Goal: Information Seeking & Learning: Learn about a topic

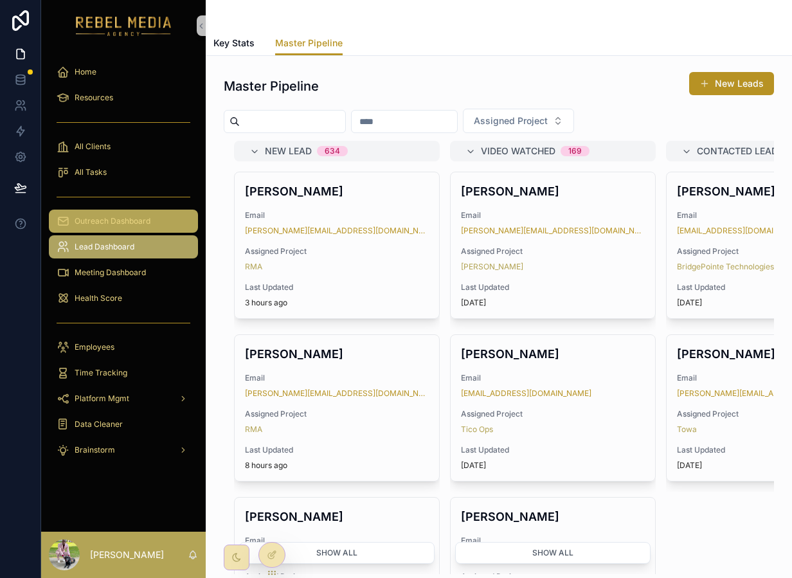
click at [94, 222] on span "Outreach Dashboard" at bounding box center [113, 221] width 76 height 10
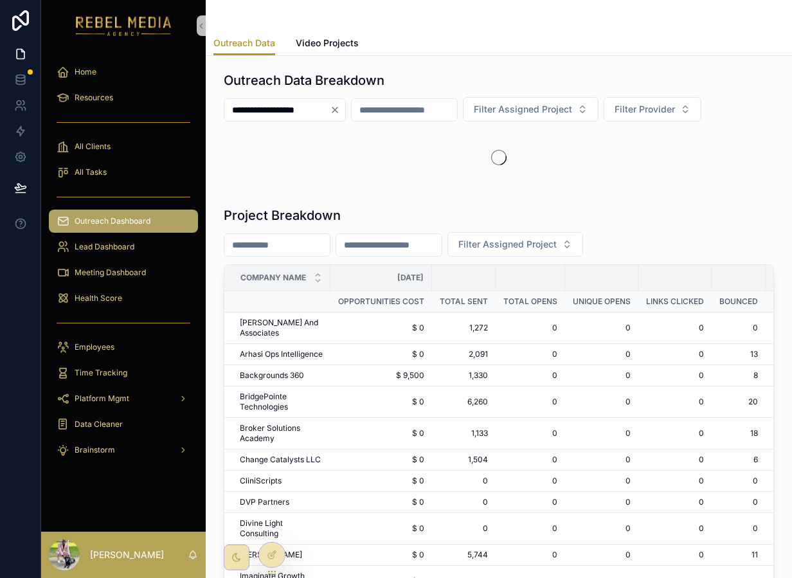
click at [340, 105] on icon "Clear" at bounding box center [335, 110] width 10 height 10
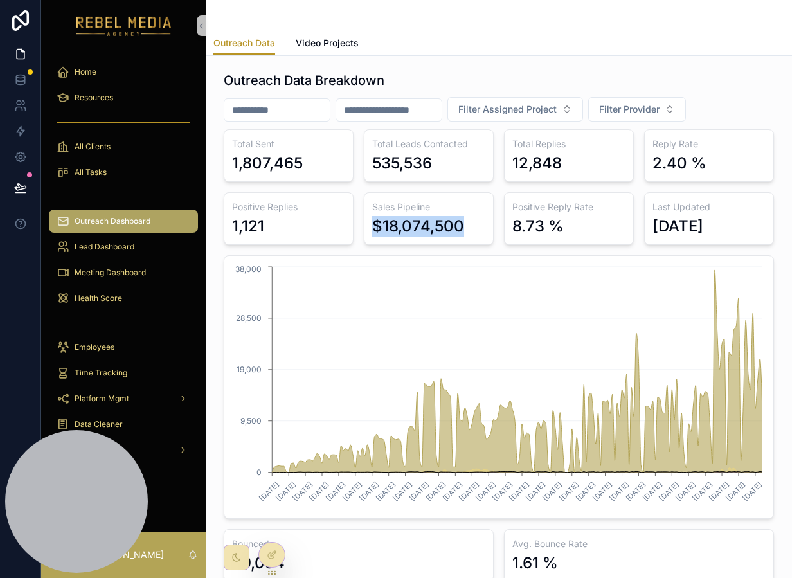
drag, startPoint x: 369, startPoint y: 224, endPoint x: 481, endPoint y: 228, distance: 111.9
click at [482, 228] on div "Sales Pipeline $18,074,500" at bounding box center [429, 218] width 130 height 53
click at [409, 197] on div "Sales Pipeline $18,074,500" at bounding box center [429, 218] width 130 height 53
click at [409, 200] on div "Sales Pipeline $18,074,500" at bounding box center [429, 218] width 130 height 53
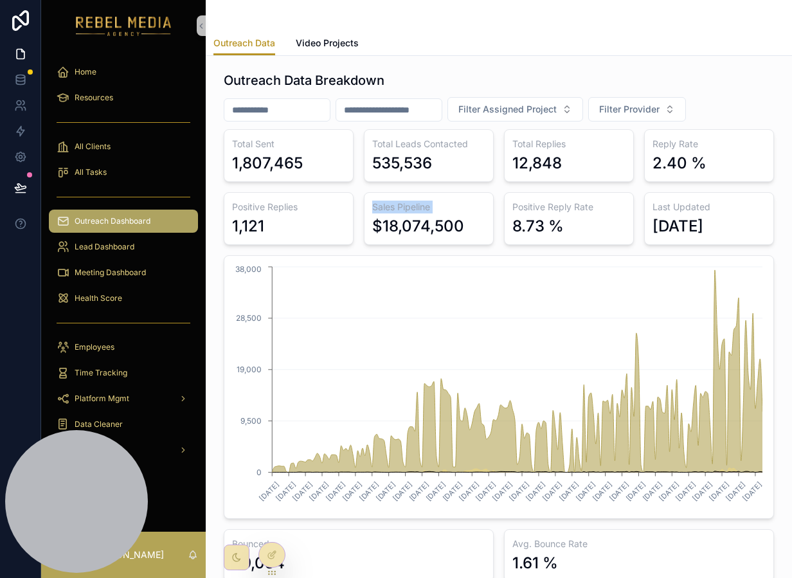
click at [409, 200] on div "Sales Pipeline $18,074,500" at bounding box center [429, 218] width 130 height 53
click at [404, 208] on h3 "Sales Pipeline" at bounding box center [428, 206] width 113 height 13
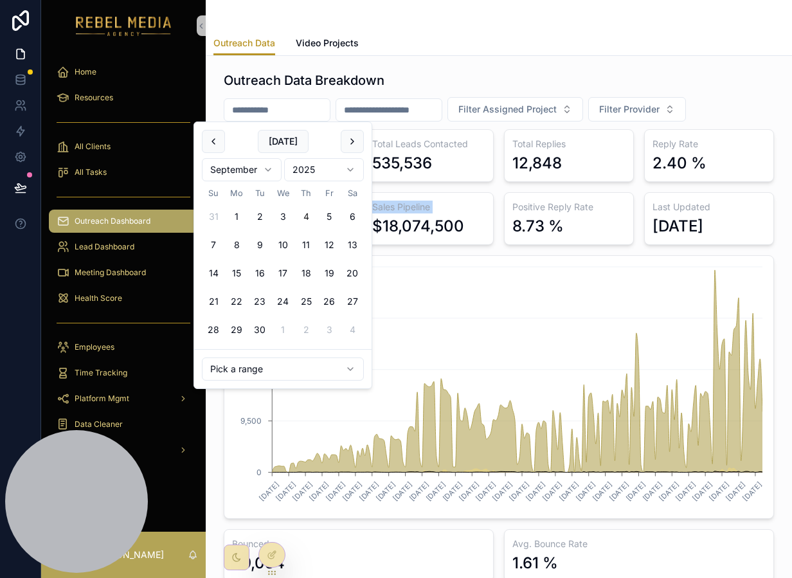
click at [321, 105] on input "text" at bounding box center [276, 110] width 105 height 18
click at [375, 116] on input "text" at bounding box center [388, 110] width 105 height 18
click at [305, 118] on input "text" at bounding box center [276, 110] width 105 height 18
click at [281, 375] on html "Home Resources All Clients All Tasks Outreach Dashboard Lead Dashboard Meeting …" at bounding box center [396, 289] width 792 height 578
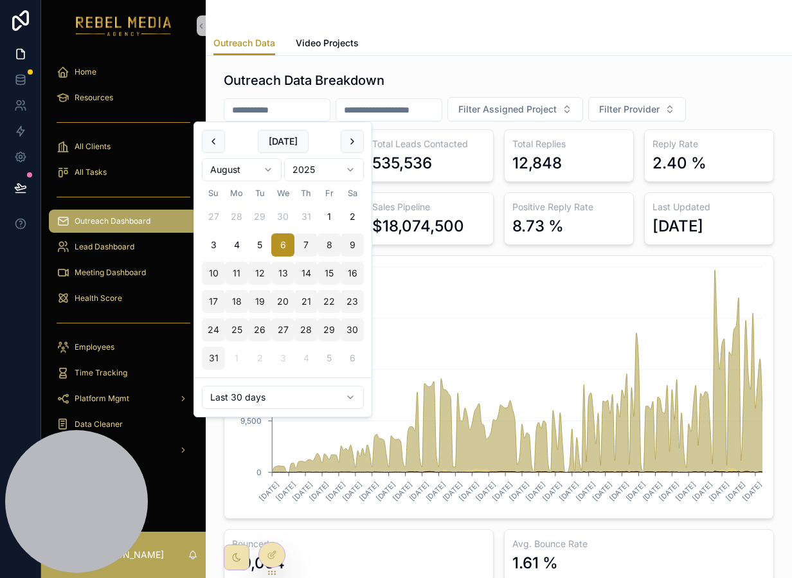
type input "**********"
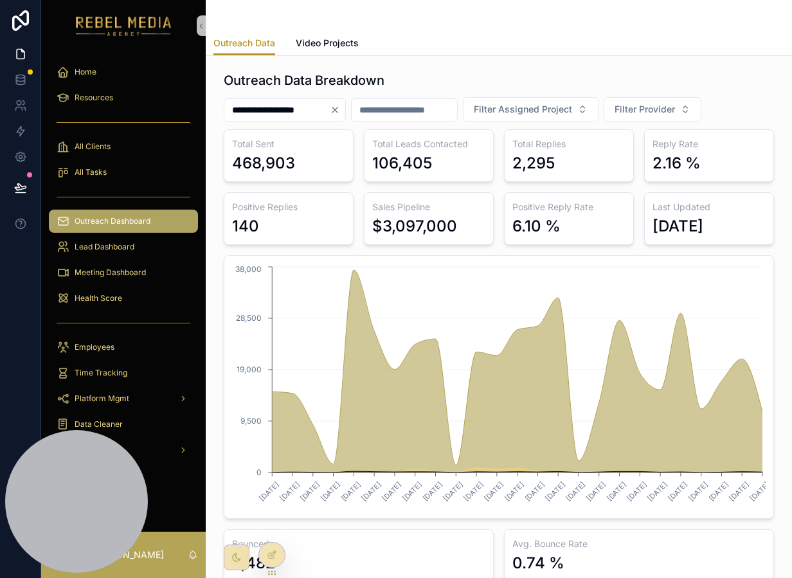
click at [340, 112] on icon "Clear" at bounding box center [335, 110] width 10 height 10
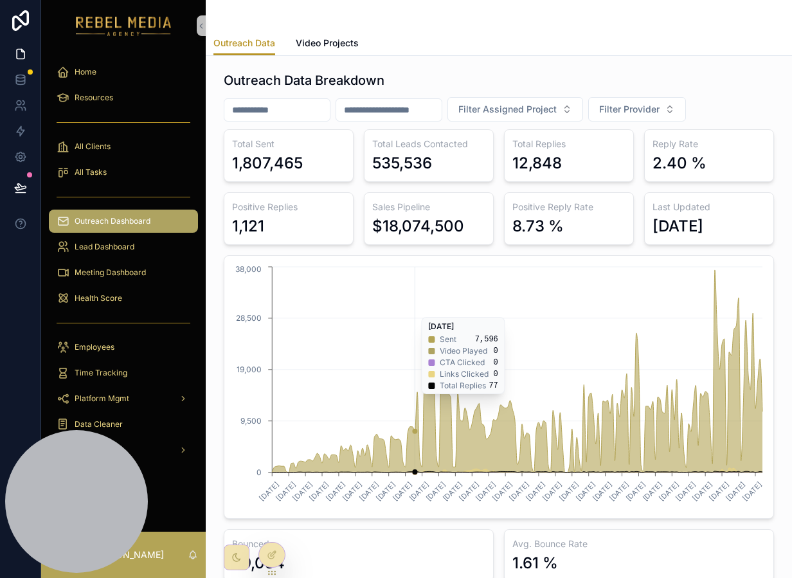
click at [408, 310] on icon "1/1/2025 1/19/2025 1/26/2025 2/2/2025 2/9/2025 2/16/2025 2/23/2025 3/2/2025 3/9…" at bounding box center [498, 386] width 533 height 247
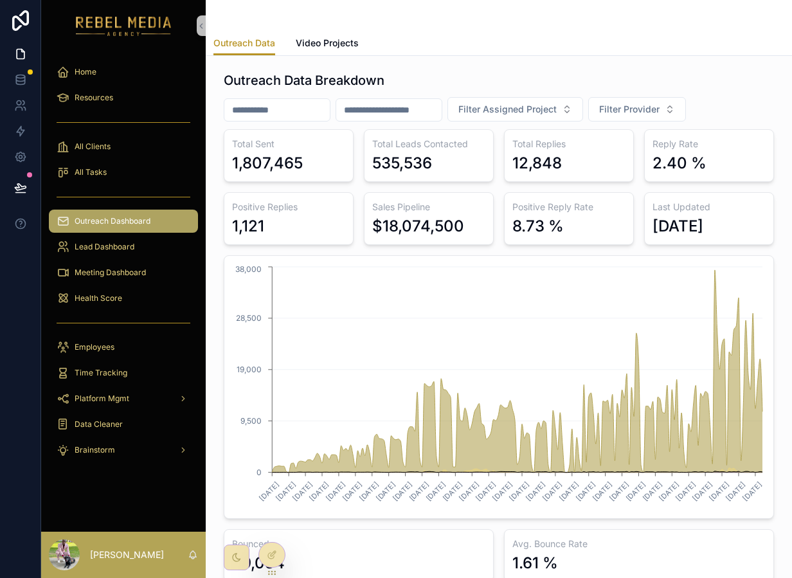
click at [418, 103] on input "text" at bounding box center [388, 110] width 105 height 18
click at [526, 108] on span "Filter Assigned Project" at bounding box center [507, 109] width 98 height 13
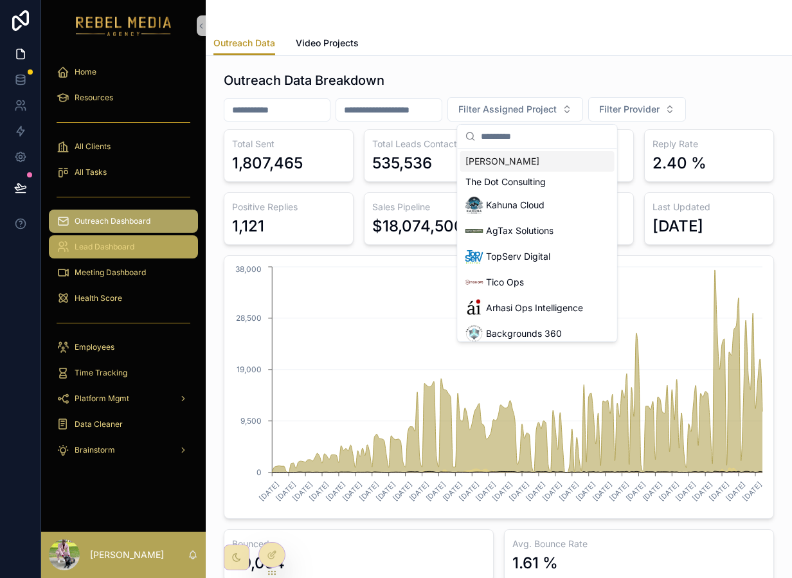
click at [99, 243] on span "Lead Dashboard" at bounding box center [105, 247] width 60 height 10
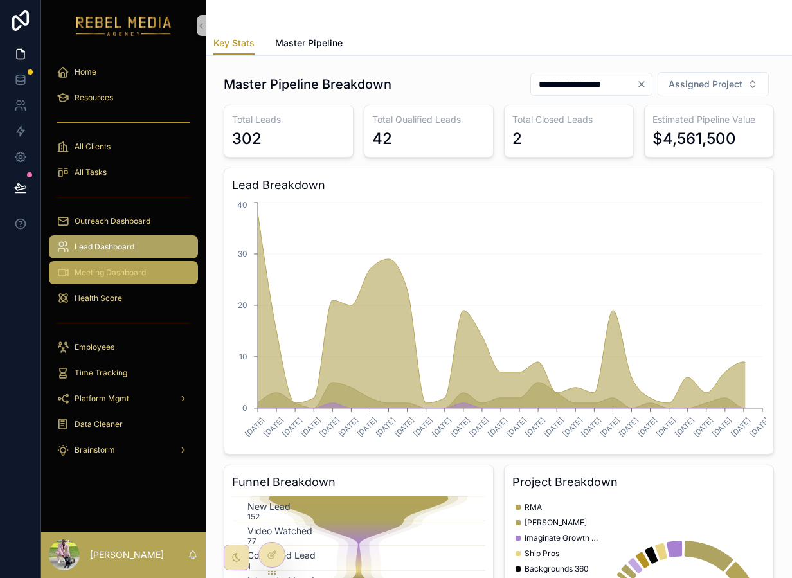
click at [118, 269] on span "Meeting Dashboard" at bounding box center [110, 272] width 71 height 10
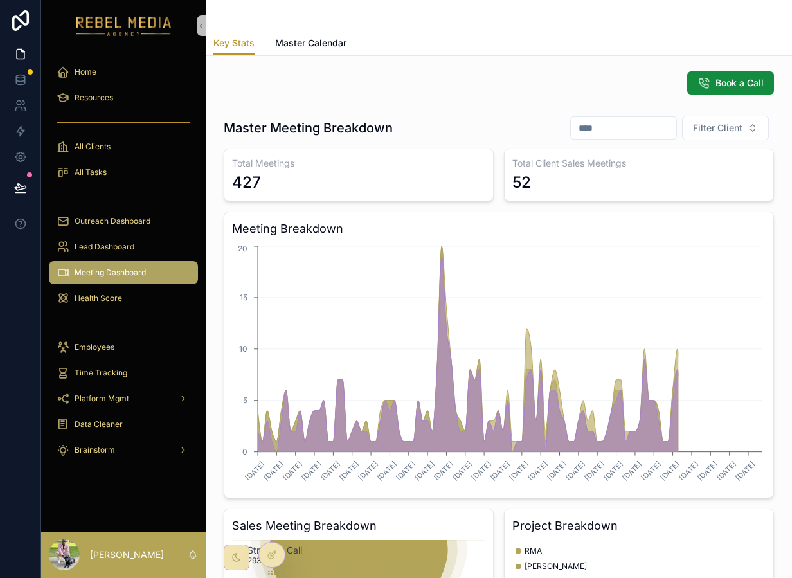
click at [311, 31] on div "Key Stats Master Calendar" at bounding box center [498, 43] width 571 height 24
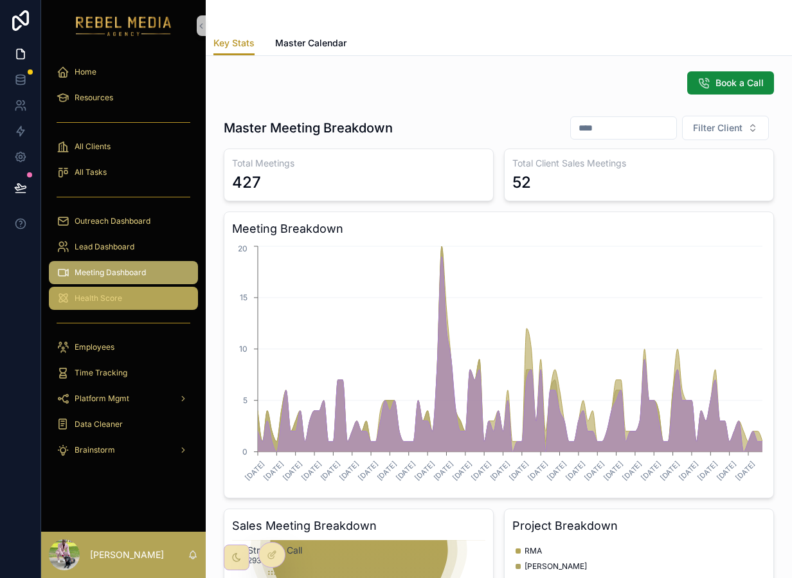
click at [109, 297] on span "Health Score" at bounding box center [99, 298] width 48 height 10
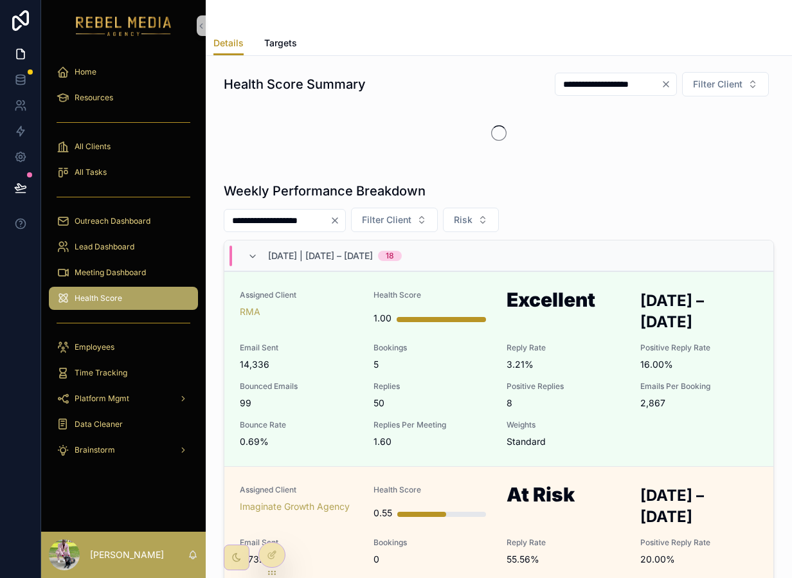
click at [418, 122] on div at bounding box center [499, 133] width 550 height 57
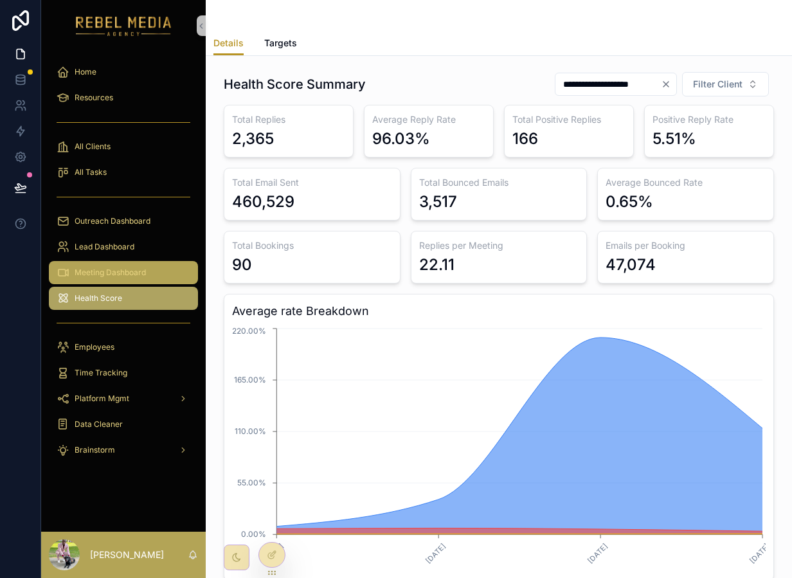
click at [115, 267] on span "Meeting Dashboard" at bounding box center [110, 272] width 71 height 10
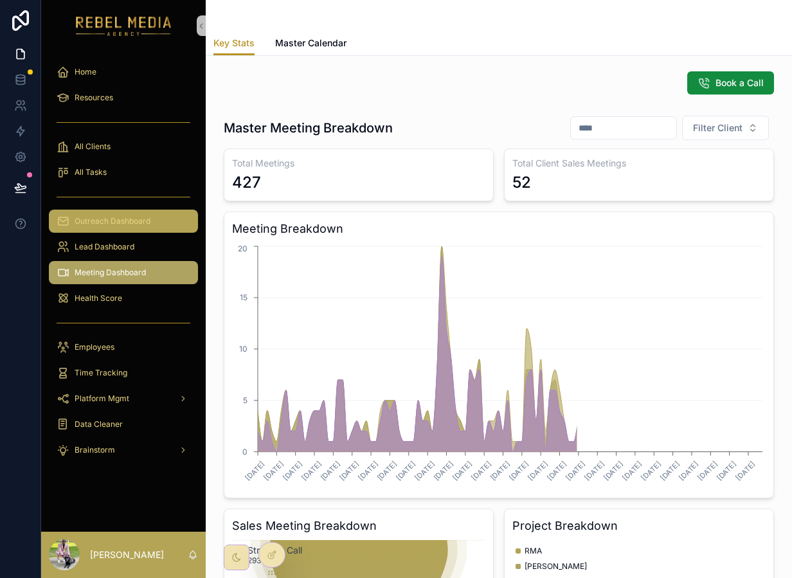
click at [120, 229] on div "Outreach Dashboard" at bounding box center [124, 221] width 134 height 21
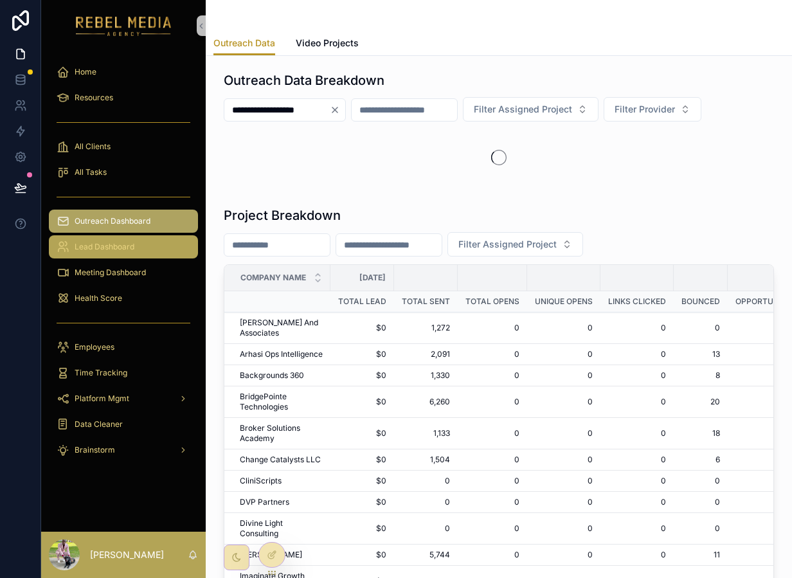
click at [116, 245] on span "Lead Dashboard" at bounding box center [105, 247] width 60 height 10
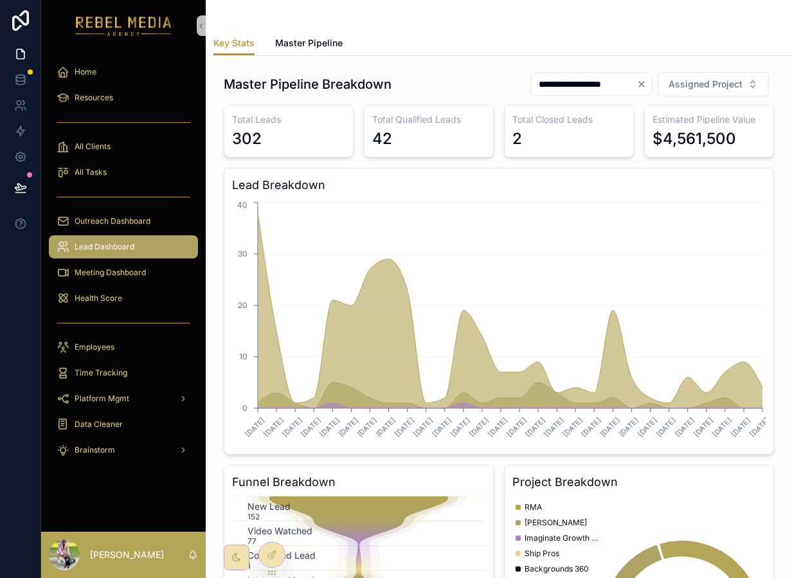
click at [646, 87] on icon "Clear" at bounding box center [641, 84] width 10 height 10
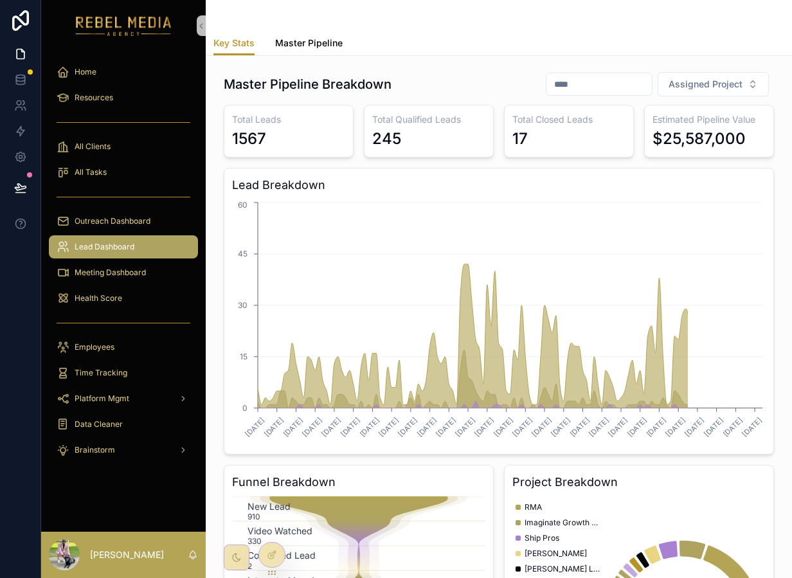
click at [325, 35] on link "Master Pipeline" at bounding box center [308, 44] width 67 height 26
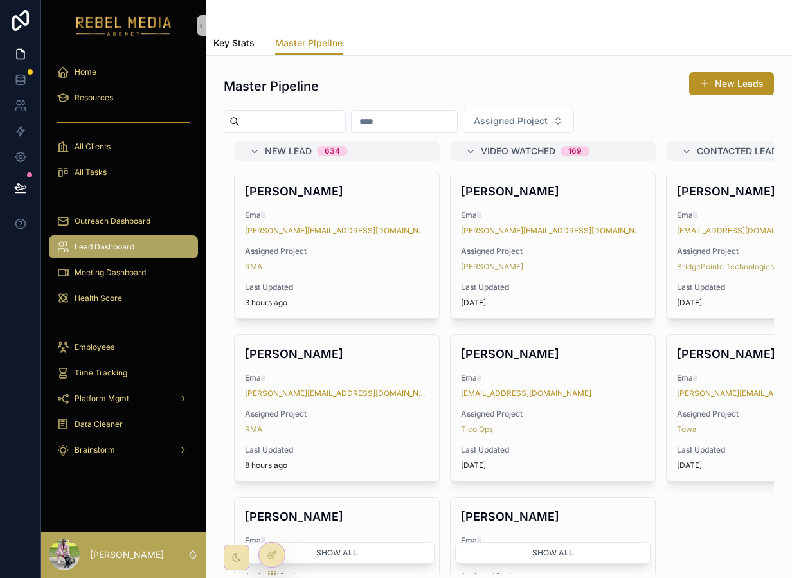
click at [233, 48] on span "Key Stats" at bounding box center [233, 43] width 41 height 13
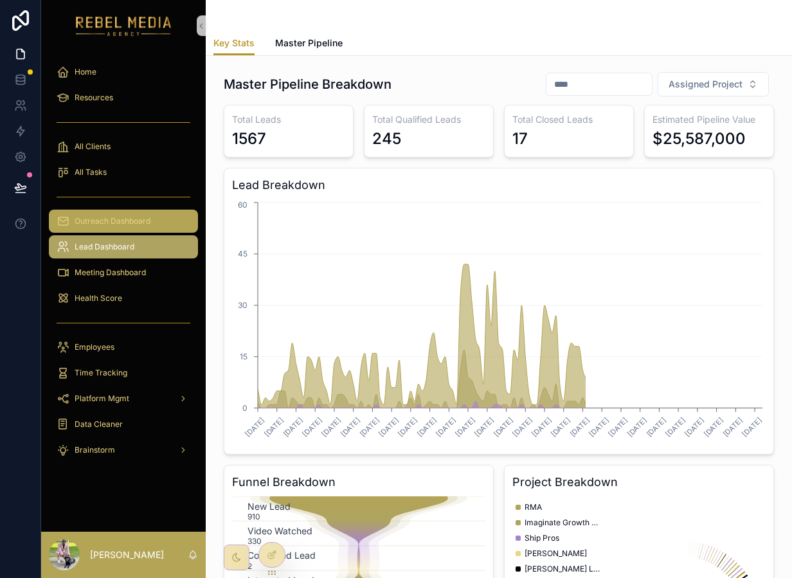
click at [131, 220] on span "Outreach Dashboard" at bounding box center [113, 221] width 76 height 10
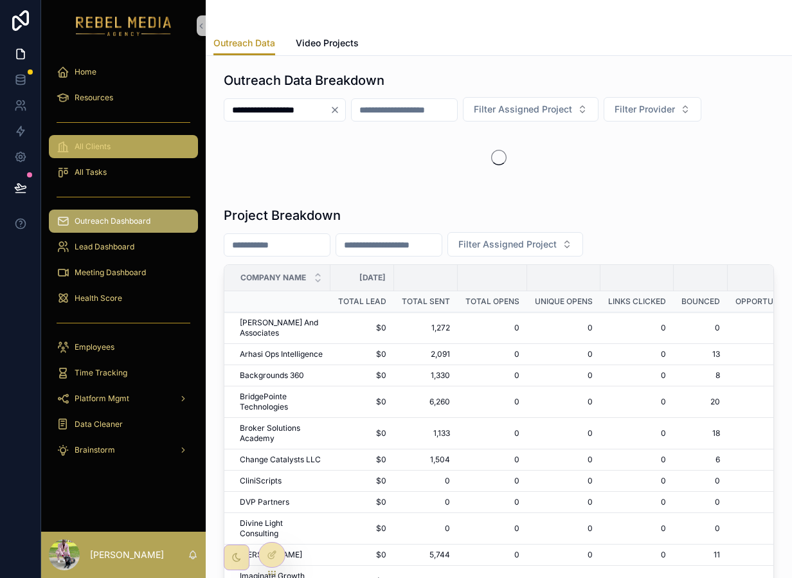
click at [99, 149] on span "All Clients" at bounding box center [93, 146] width 36 height 10
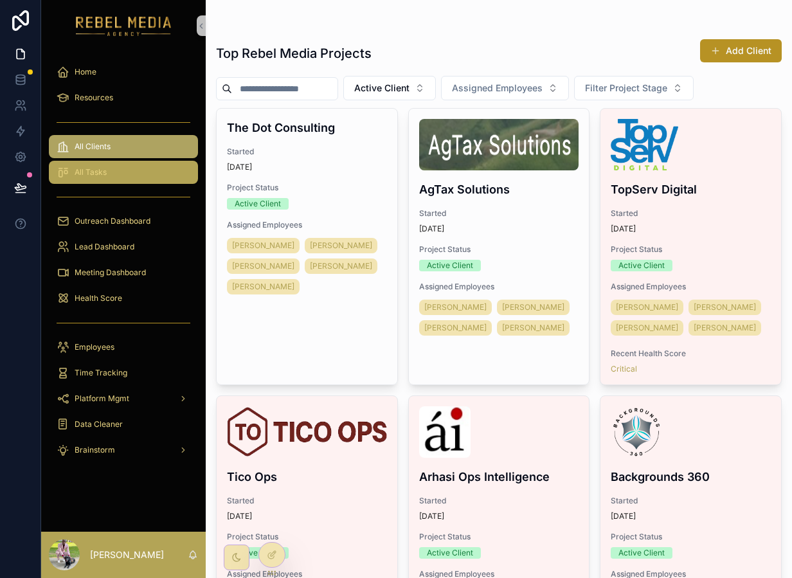
click at [101, 164] on div "All Tasks" at bounding box center [124, 172] width 134 height 21
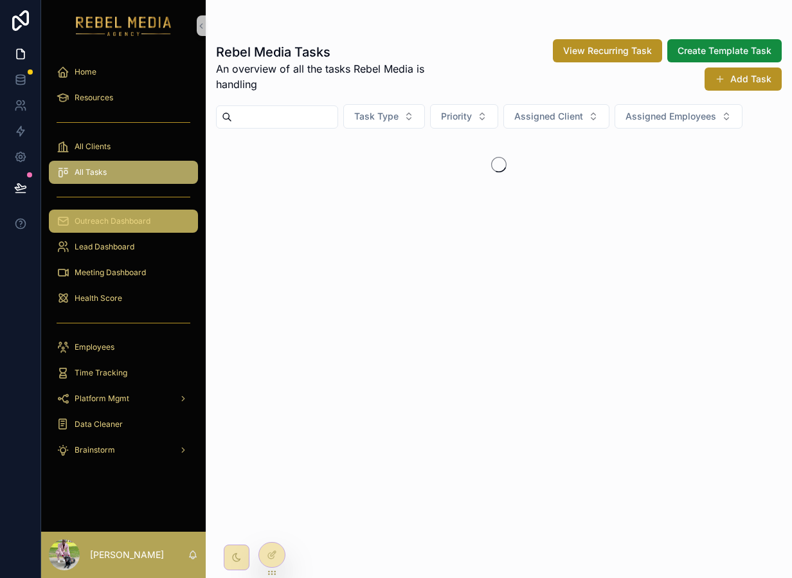
click at [103, 222] on span "Outreach Dashboard" at bounding box center [113, 221] width 76 height 10
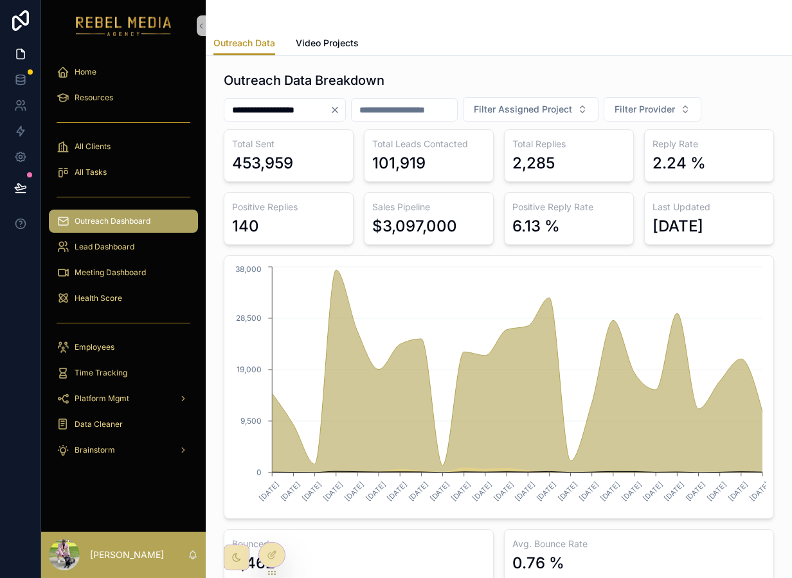
click at [690, 96] on div "**********" at bounding box center [499, 326] width 550 height 510
click at [675, 111] on span "Filter Provider" at bounding box center [644, 109] width 60 height 13
click at [647, 179] on div "EmailBison" at bounding box center [673, 182] width 154 height 21
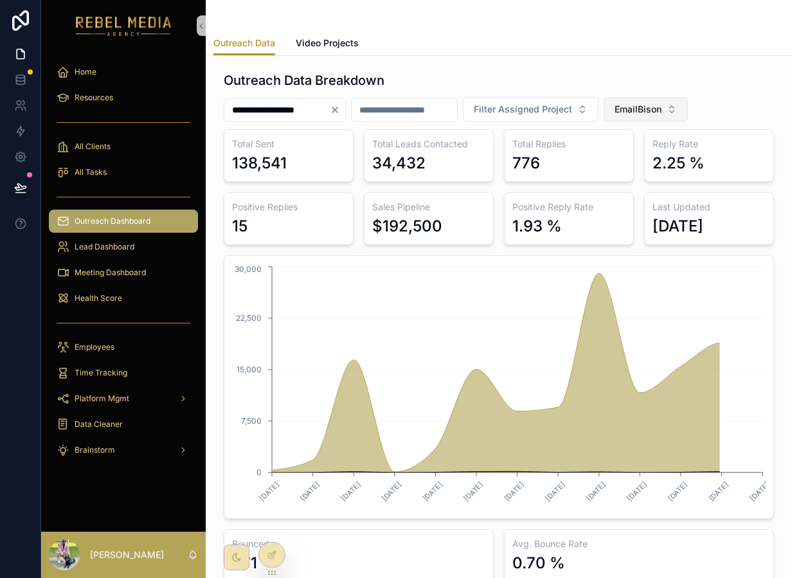
click at [661, 109] on span "EmailBison" at bounding box center [637, 109] width 47 height 13
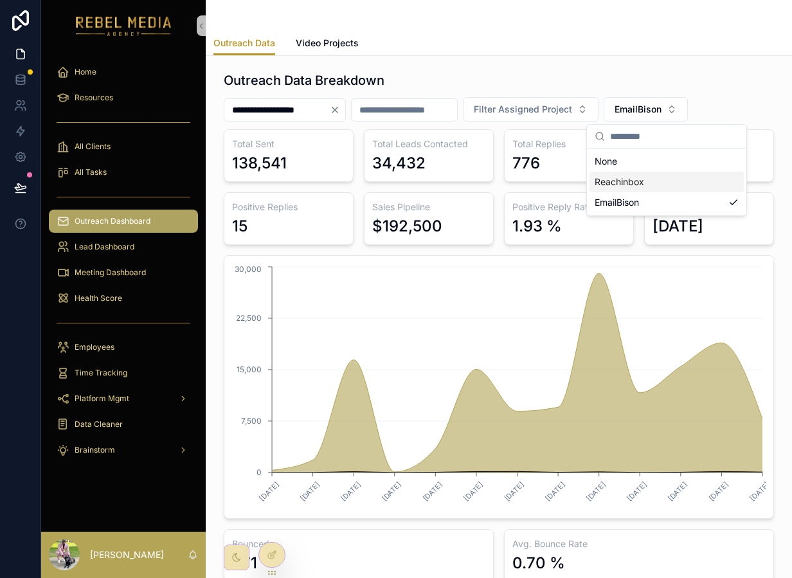
click at [617, 182] on div "Reachinbox" at bounding box center [666, 182] width 154 height 21
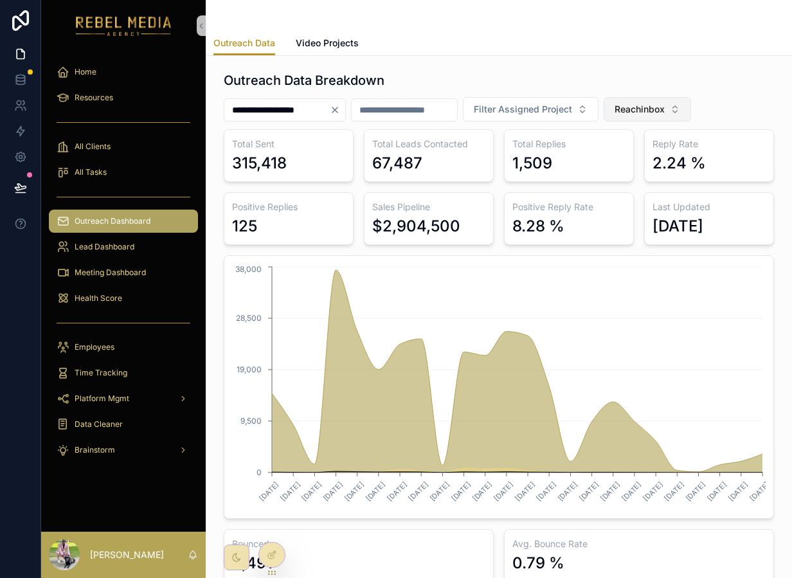
click at [691, 105] on button "Reachinbox" at bounding box center [646, 109] width 87 height 24
click at [702, 83] on div "Outreach Data Breakdown" at bounding box center [499, 80] width 550 height 18
click at [664, 109] on span "Reachinbox" at bounding box center [639, 109] width 50 height 13
click at [636, 166] on div "None" at bounding box center [668, 161] width 154 height 21
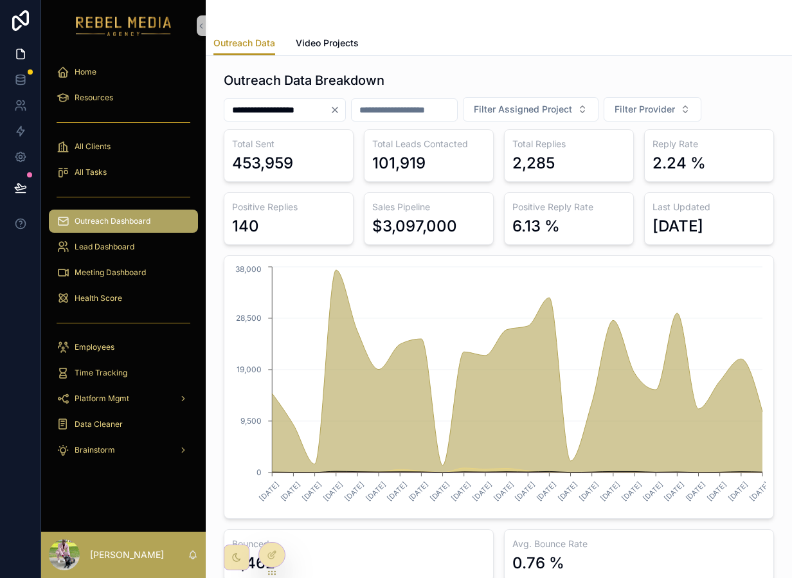
click at [346, 121] on div "**********" at bounding box center [285, 109] width 122 height 23
click at [346, 120] on div "**********" at bounding box center [285, 109] width 122 height 23
click at [346, 116] on div "**********" at bounding box center [285, 109] width 122 height 23
click at [340, 108] on icon "Clear" at bounding box center [335, 110] width 10 height 10
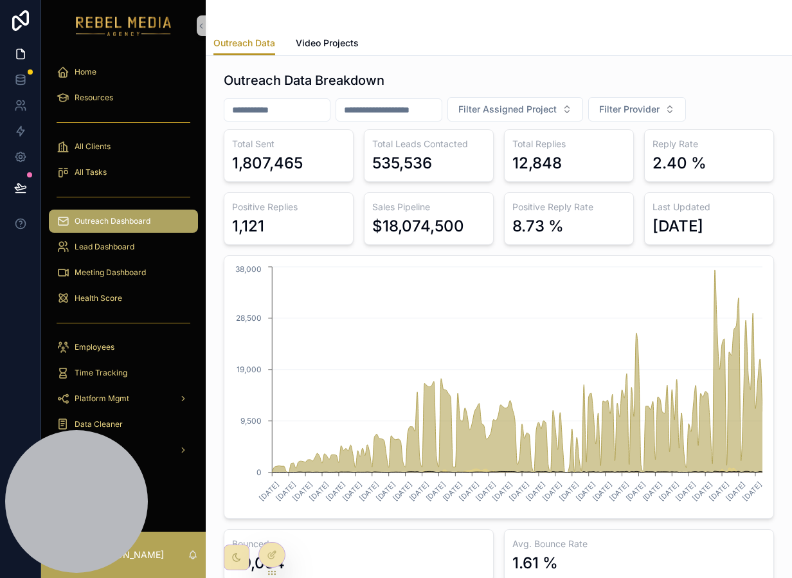
click at [382, 229] on div "$18,074,500" at bounding box center [418, 226] width 92 height 21
click at [448, 208] on h3 "Sales Pipeline" at bounding box center [428, 206] width 113 height 13
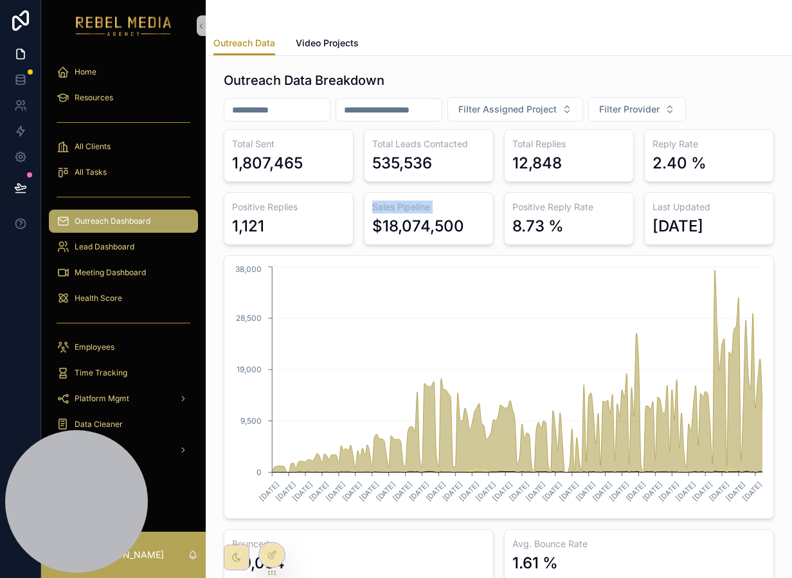
click at [448, 208] on h3 "Sales Pipeline" at bounding box center [428, 206] width 113 height 13
click at [102, 240] on div "Lead Dashboard" at bounding box center [124, 246] width 134 height 21
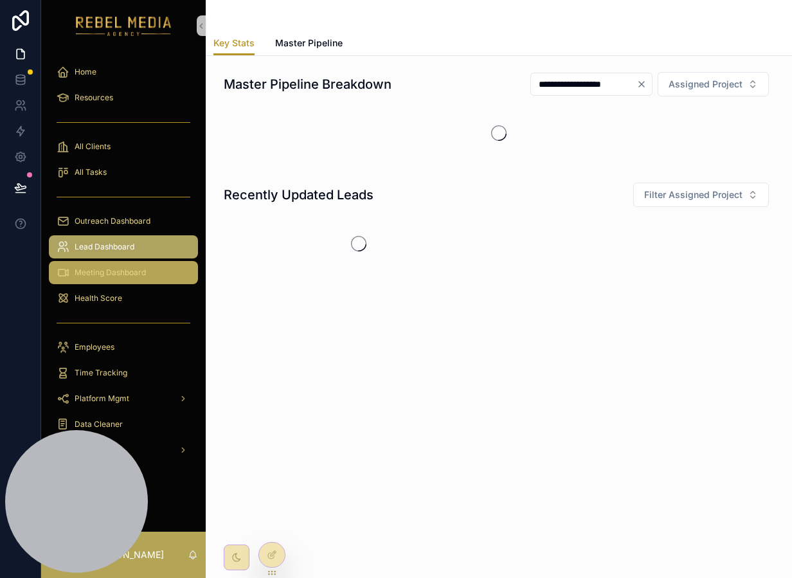
click at [107, 279] on div "Meeting Dashboard" at bounding box center [124, 272] width 134 height 21
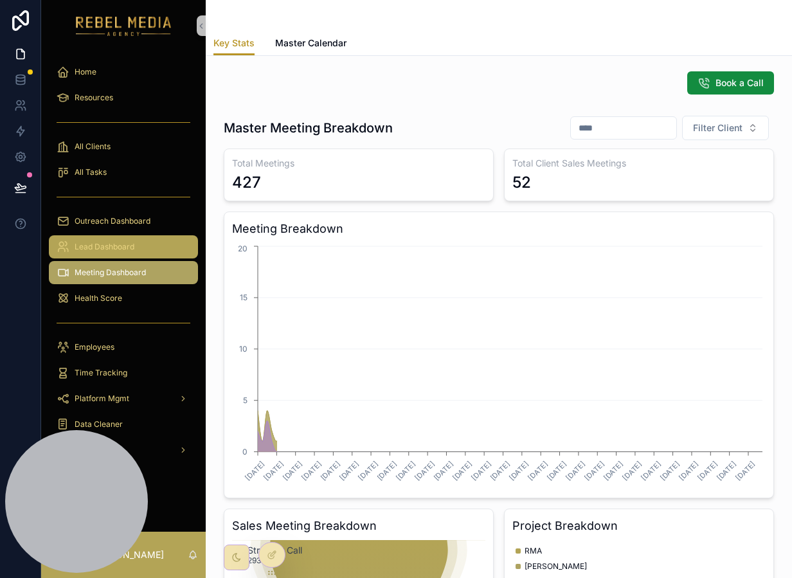
click at [133, 246] on span "Lead Dashboard" at bounding box center [105, 247] width 60 height 10
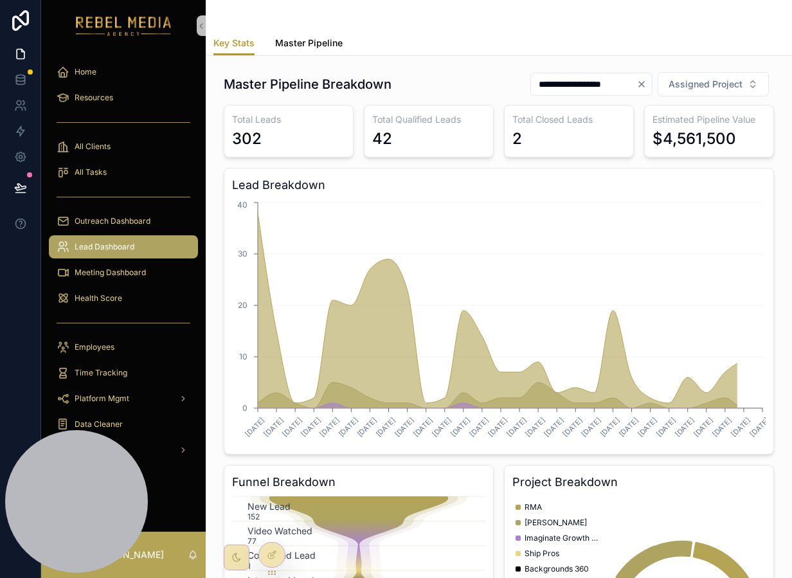
click at [303, 54] on link "Master Pipeline" at bounding box center [308, 44] width 67 height 26
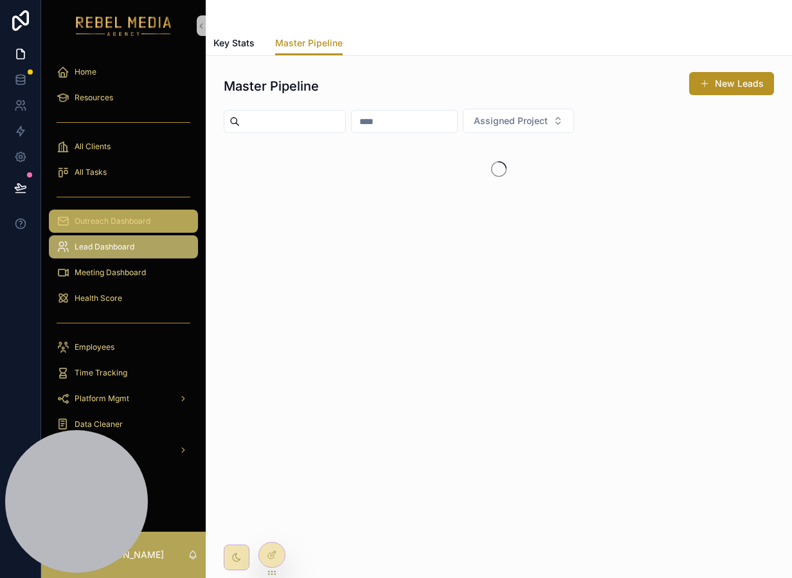
click at [118, 222] on span "Outreach Dashboard" at bounding box center [113, 221] width 76 height 10
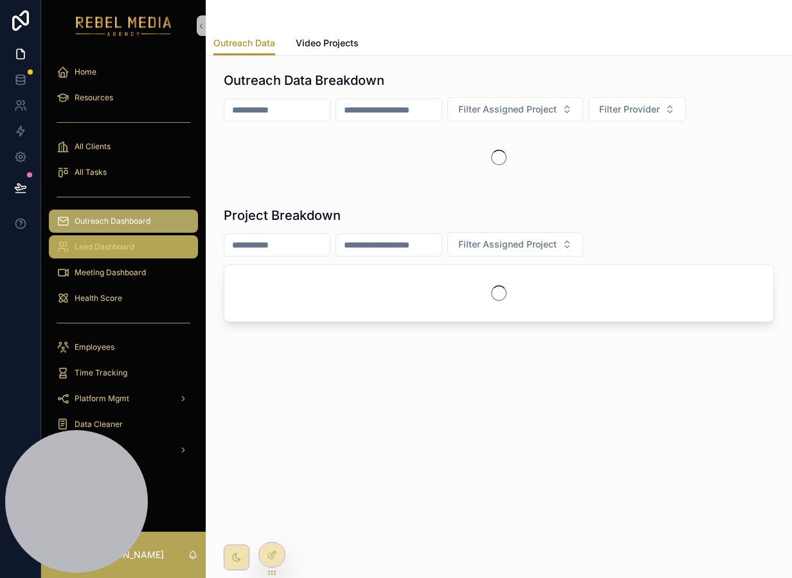
click at [144, 246] on div "Lead Dashboard" at bounding box center [124, 246] width 134 height 21
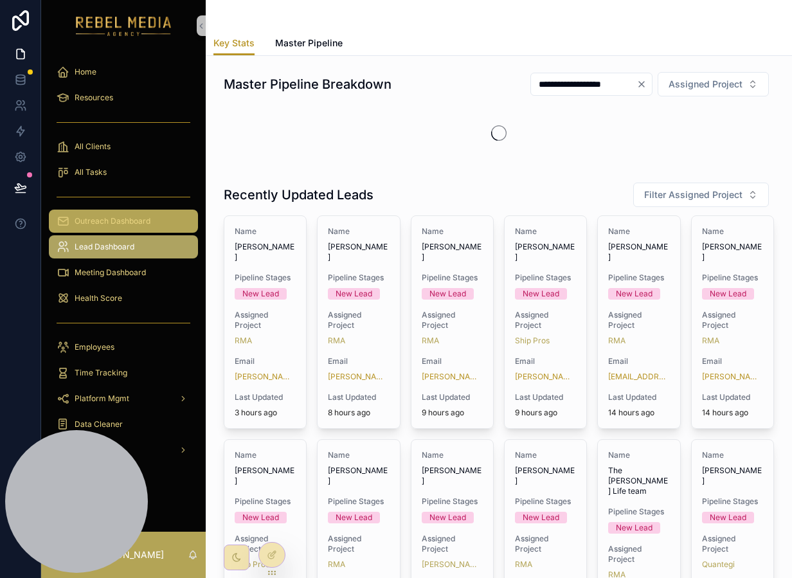
click at [139, 217] on span "Outreach Dashboard" at bounding box center [113, 221] width 76 height 10
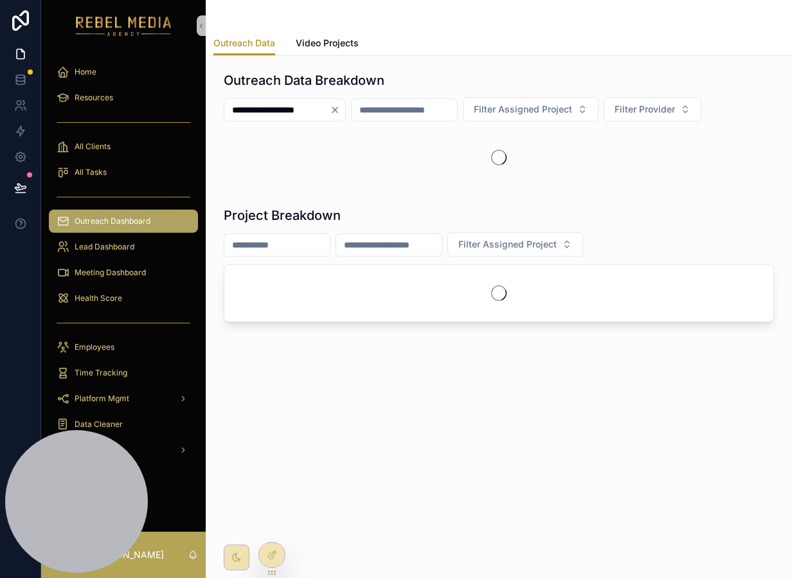
click at [114, 224] on span "Outreach Dashboard" at bounding box center [113, 221] width 76 height 10
click at [342, 118] on div "**********" at bounding box center [285, 109] width 122 height 23
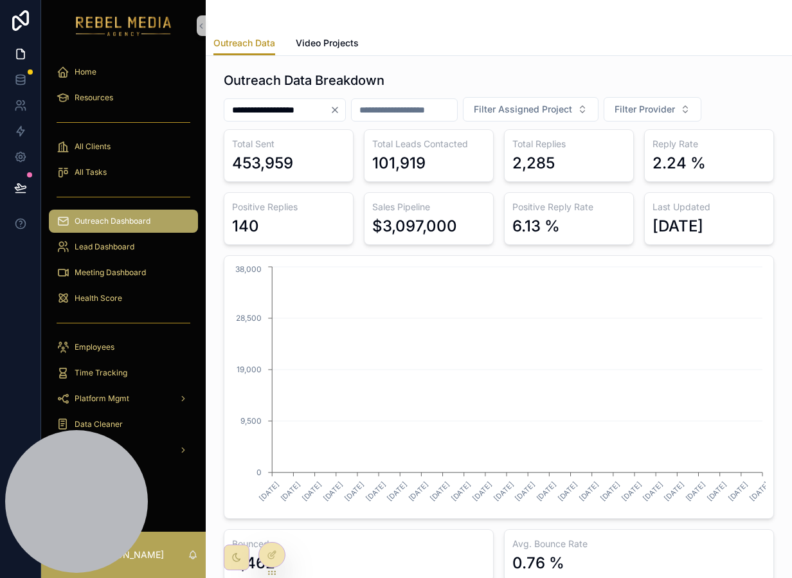
click at [340, 110] on icon "Clear" at bounding box center [335, 110] width 10 height 10
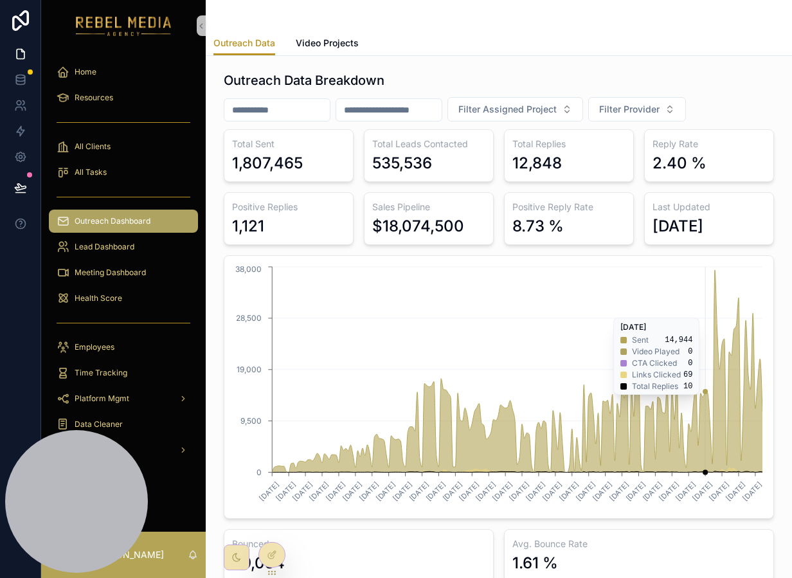
drag, startPoint x: 273, startPoint y: 310, endPoint x: 717, endPoint y: 309, distance: 444.0
click at [716, 310] on icon "[DATE] [DATE] [DATE] [DATE] [DATE] [DATE] [DATE] [DATE] [DATE] [DATE] [DATE] [D…" at bounding box center [498, 386] width 533 height 247
click at [264, 299] on icon "[DATE] [DATE] [DATE] [DATE] [DATE] [DATE] [DATE] [DATE] [DATE] [DATE] [DATE] [D…" at bounding box center [498, 386] width 533 height 247
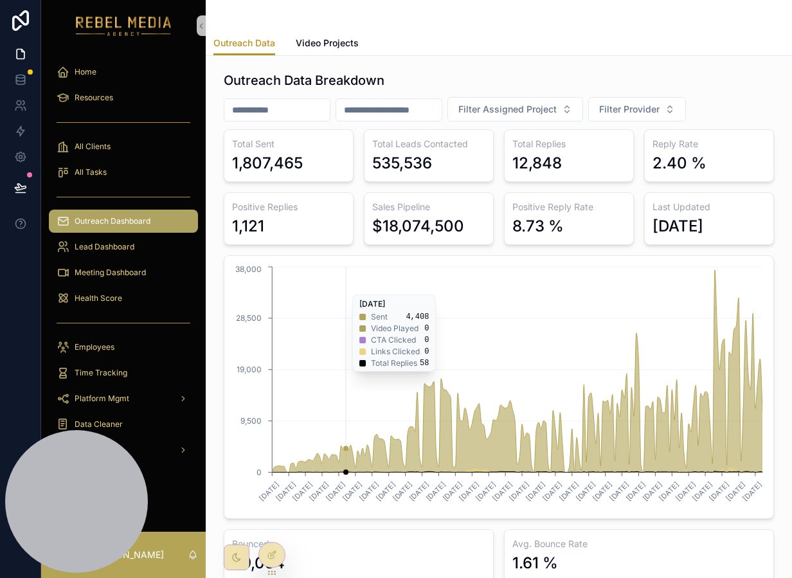
drag, startPoint x: 248, startPoint y: 289, endPoint x: 291, endPoint y: 274, distance: 45.5
click at [291, 274] on icon "[DATE] [DATE] [DATE] [DATE] [DATE] [DATE] [DATE] [DATE] [DATE] [DATE] [DATE] [D…" at bounding box center [498, 386] width 533 height 247
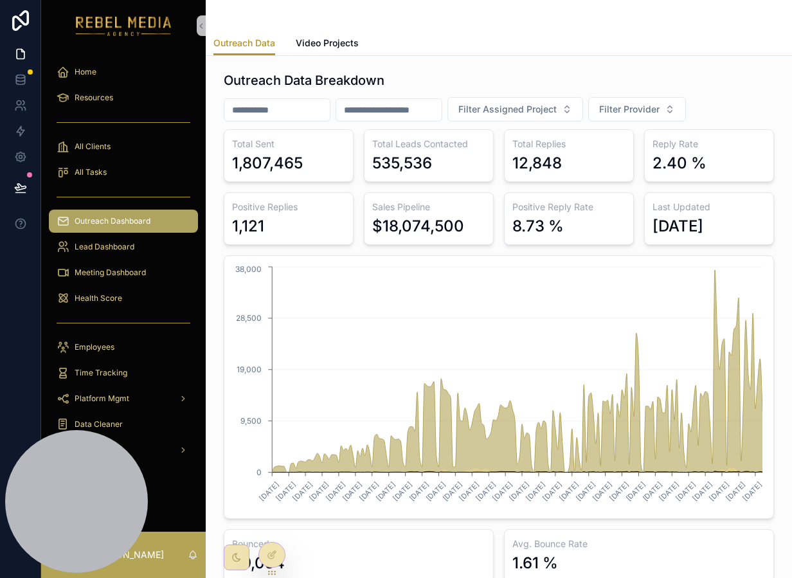
click at [272, 247] on div "Total Sent 1,807,465 Total Leads Contacted 535,536 Total Replies 12,848 Reply R…" at bounding box center [499, 355] width 550 height 452
click at [269, 235] on div "1,121" at bounding box center [288, 226] width 113 height 21
drag, startPoint x: 308, startPoint y: 180, endPoint x: 226, endPoint y: 156, distance: 85.6
click at [226, 156] on div "Total Sent 1,807,465" at bounding box center [289, 155] width 130 height 53
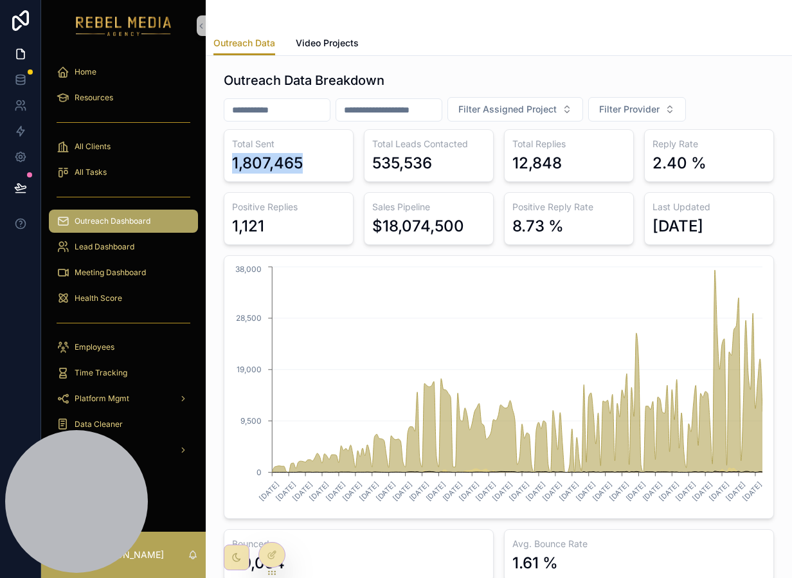
click at [226, 156] on div "Total Sent 1,807,465" at bounding box center [289, 155] width 130 height 53
click at [425, 146] on h3 "Total Leads Contacted" at bounding box center [428, 144] width 113 height 13
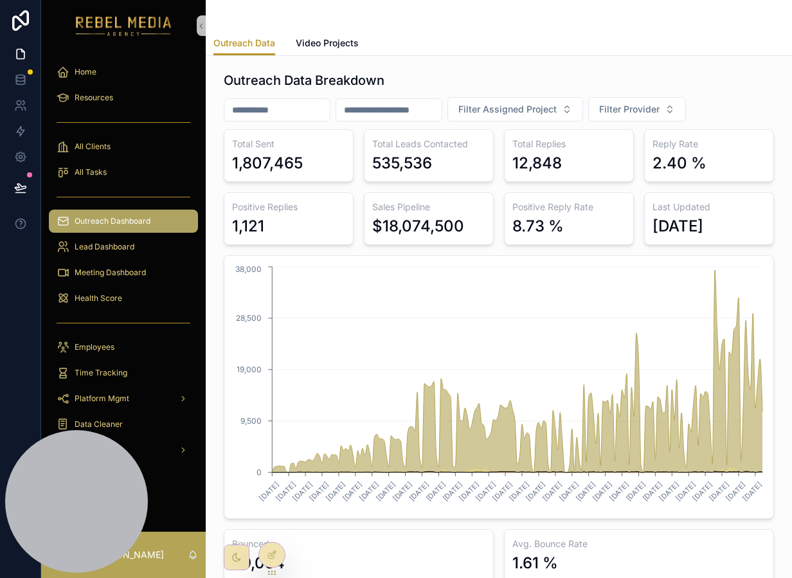
click at [423, 145] on h3 "Total Leads Contacted" at bounding box center [428, 144] width 113 height 13
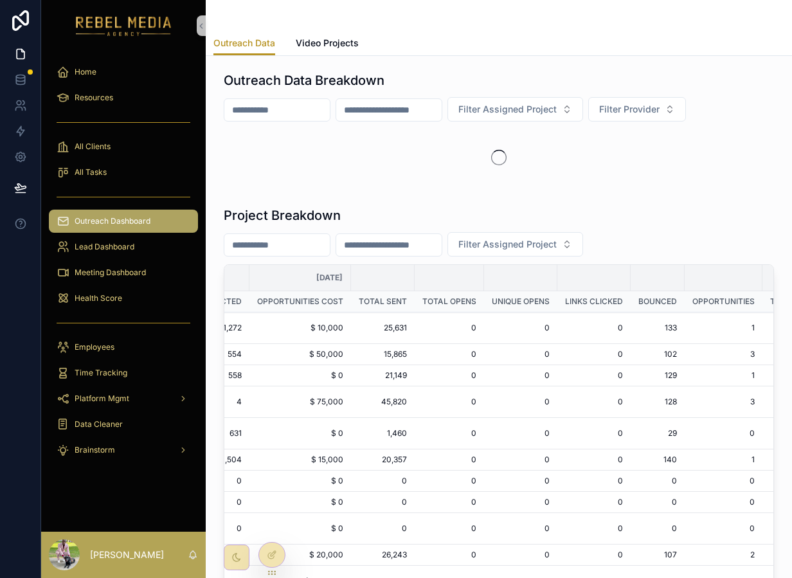
scroll to position [0, 928]
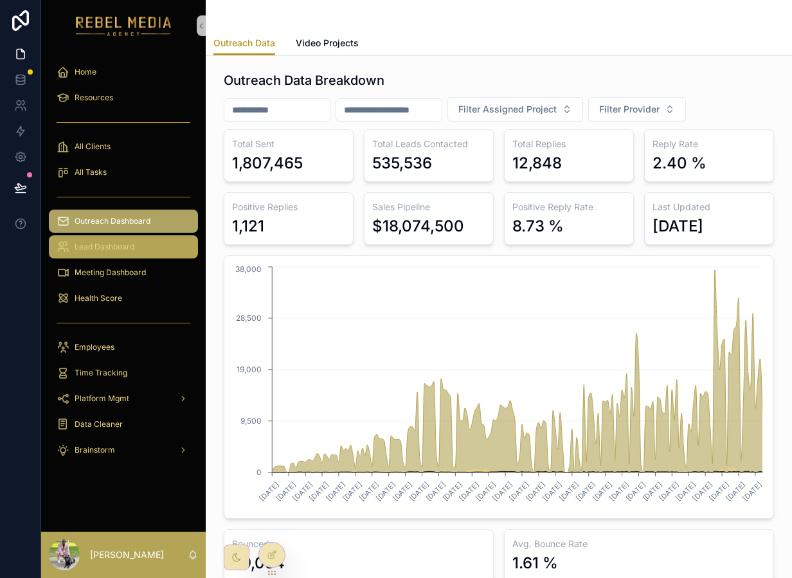
click at [122, 242] on span "Lead Dashboard" at bounding box center [105, 247] width 60 height 10
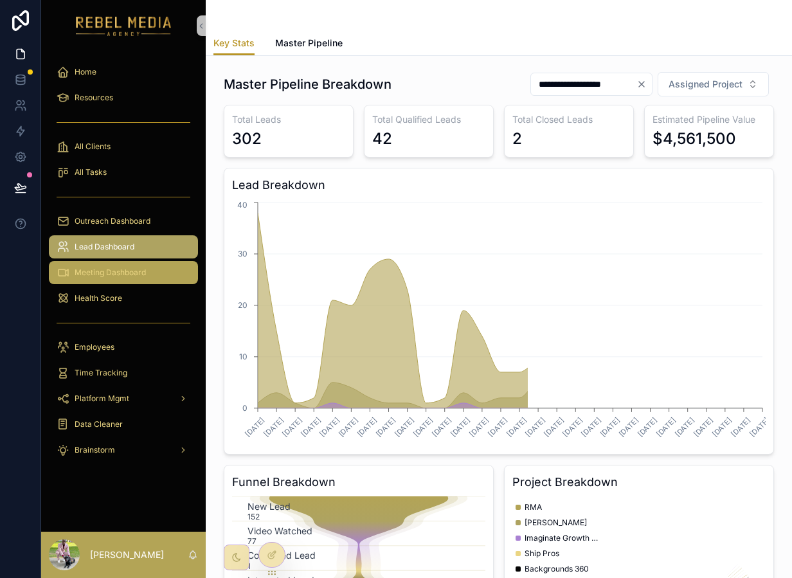
click at [128, 280] on div "Meeting Dashboard" at bounding box center [124, 272] width 134 height 21
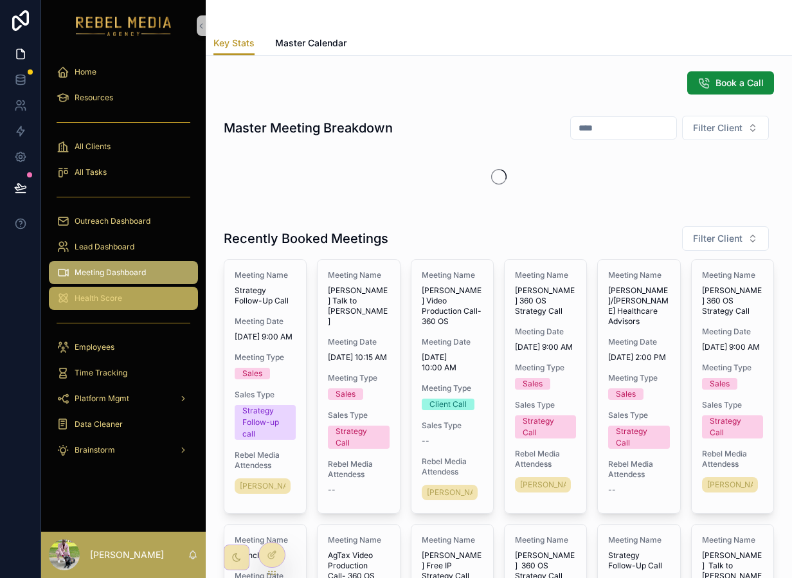
click at [130, 297] on div "Health Score" at bounding box center [124, 298] width 134 height 21
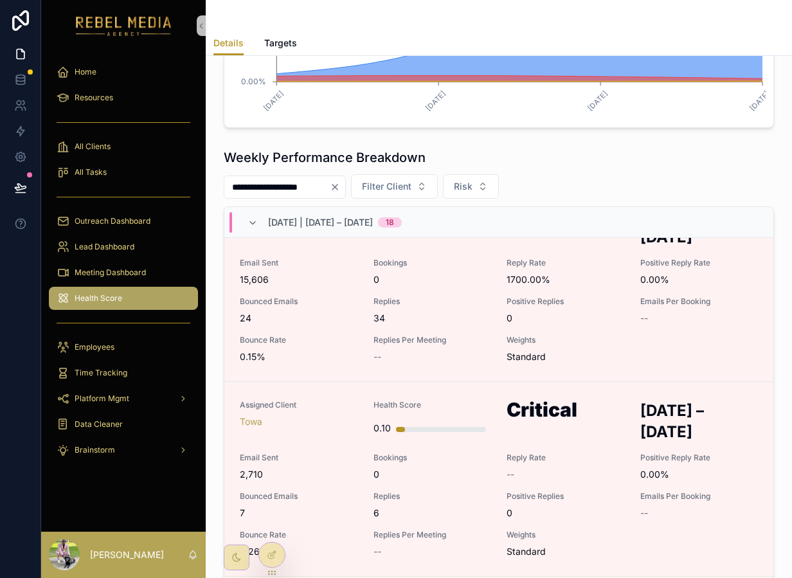
scroll to position [1220, 0]
click at [104, 229] on div "Outreach Dashboard" at bounding box center [124, 221] width 134 height 21
